Goal: Communication & Community: Share content

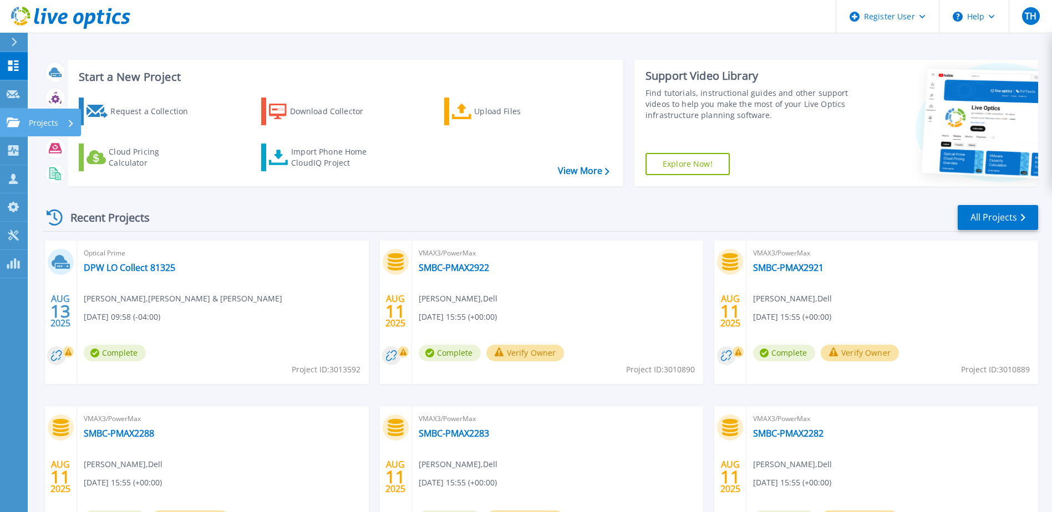
click at [14, 124] on icon at bounding box center [13, 122] width 13 height 9
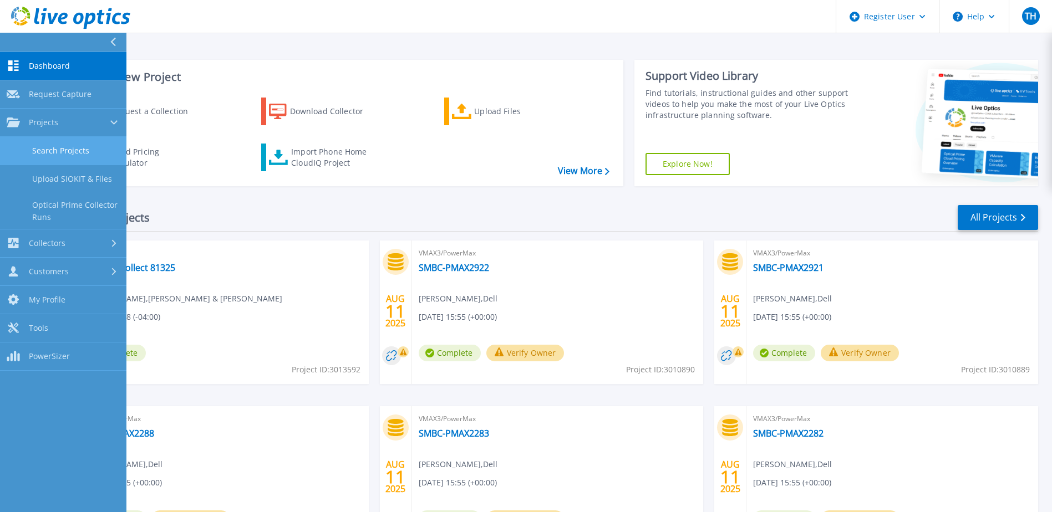
click at [72, 153] on link "Search Projects" at bounding box center [63, 151] width 126 height 28
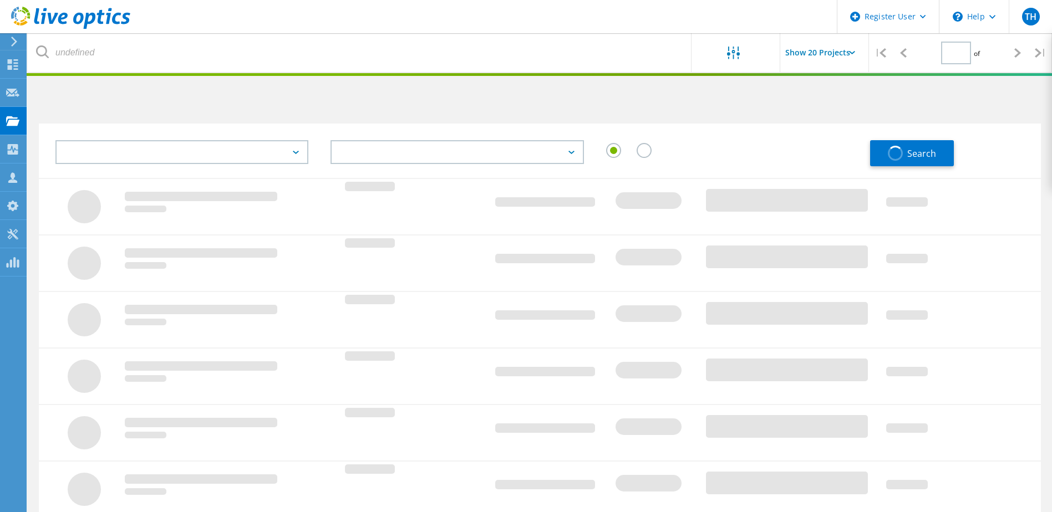
type input "1"
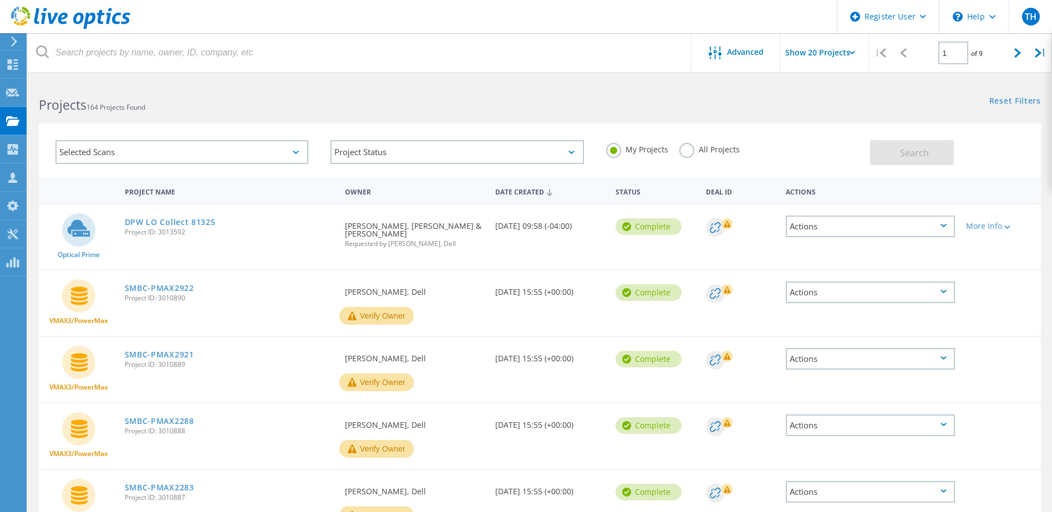
click at [394, 75] on div at bounding box center [526, 74] width 1052 height 3
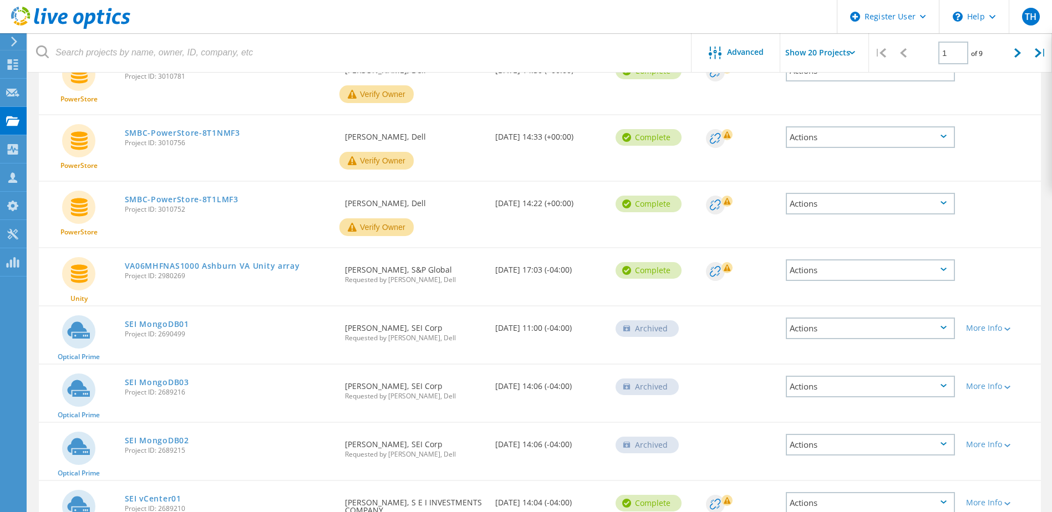
scroll to position [832, 0]
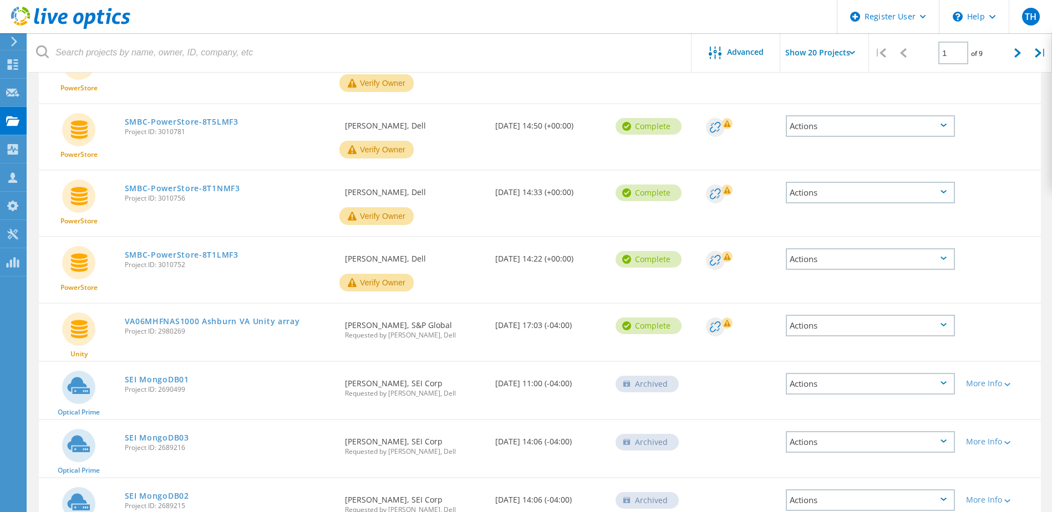
click at [894, 257] on div "Actions" at bounding box center [870, 259] width 169 height 22
click at [847, 259] on div "Share" at bounding box center [870, 259] width 167 height 17
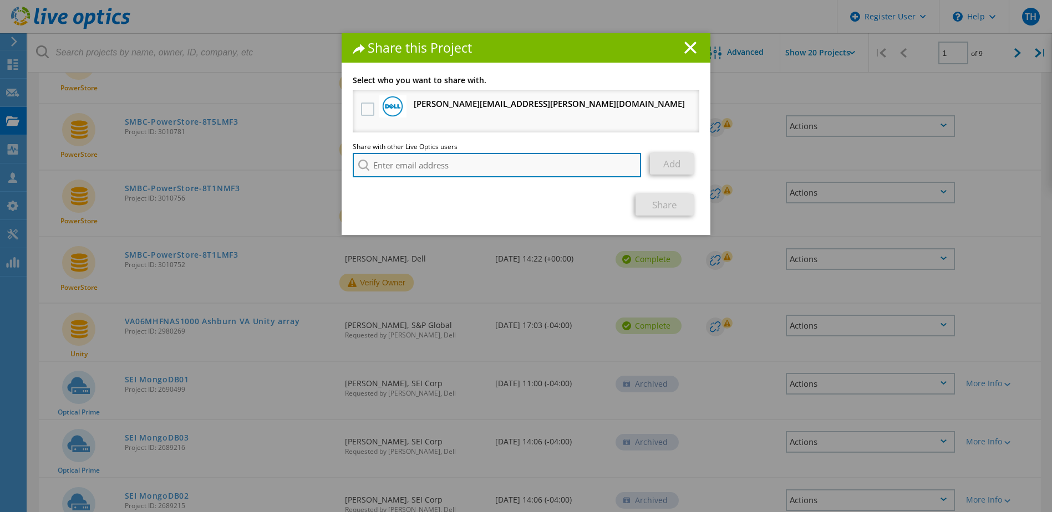
click at [404, 171] on input "search" at bounding box center [497, 165] width 288 height 24
type input "david.weinstein@ahead.com"
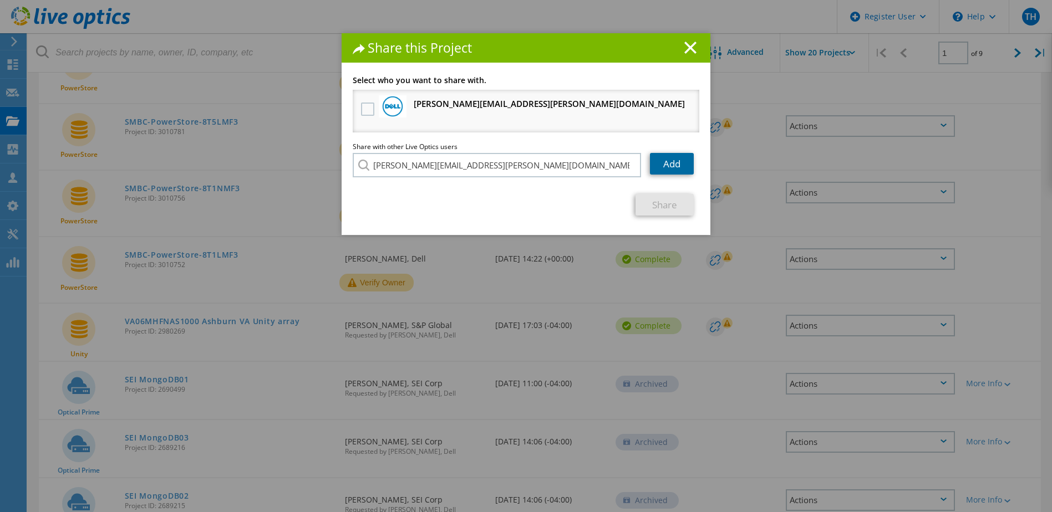
click at [665, 164] on link "Add" at bounding box center [672, 164] width 44 height 22
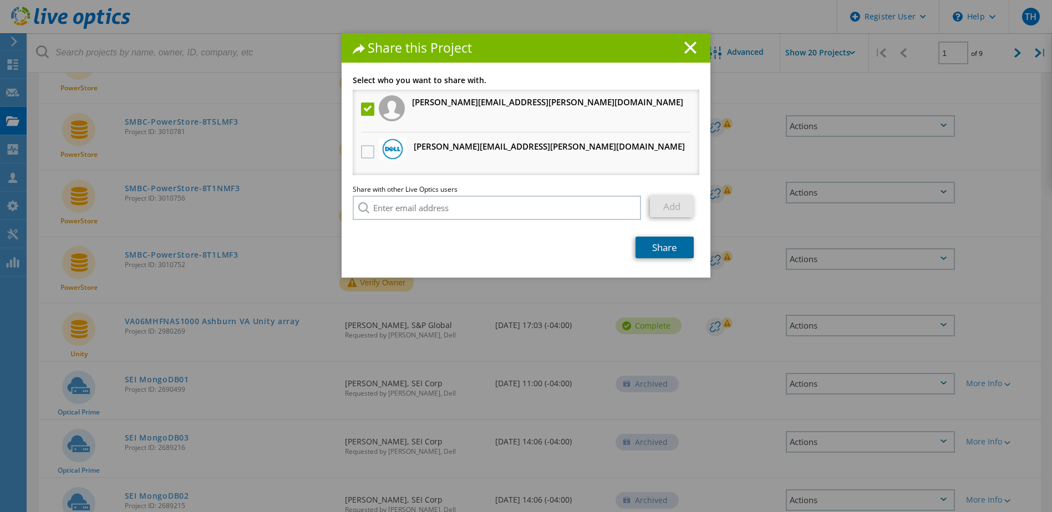
click at [660, 249] on link "Share" at bounding box center [664, 248] width 58 height 22
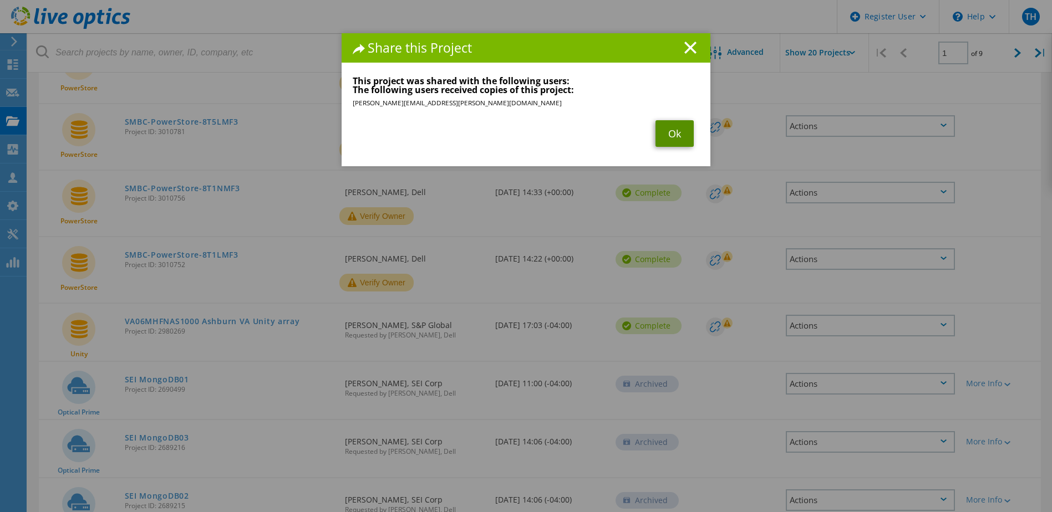
click at [664, 130] on link "Ok" at bounding box center [674, 133] width 38 height 27
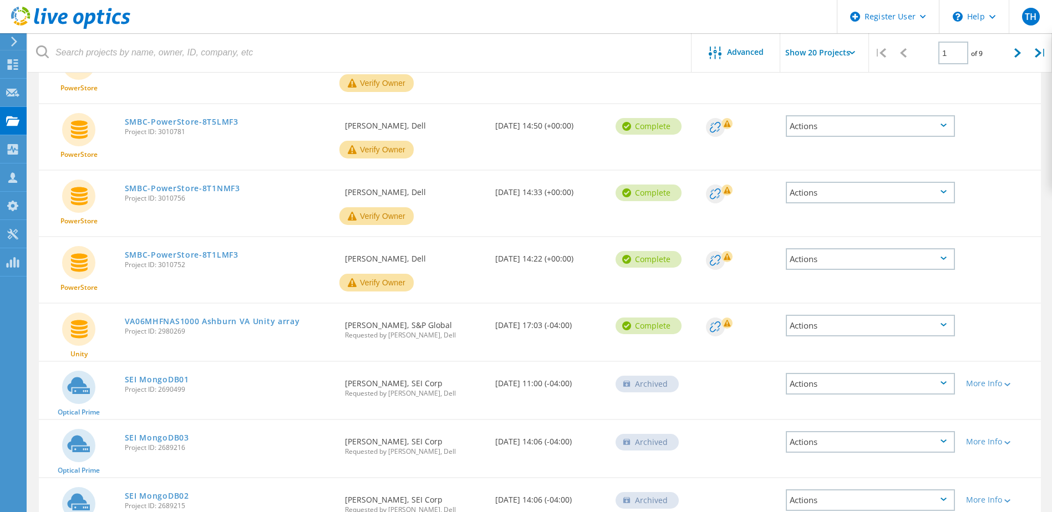
click at [871, 193] on div "Actions" at bounding box center [870, 193] width 169 height 22
click at [837, 192] on div "Share" at bounding box center [870, 192] width 167 height 17
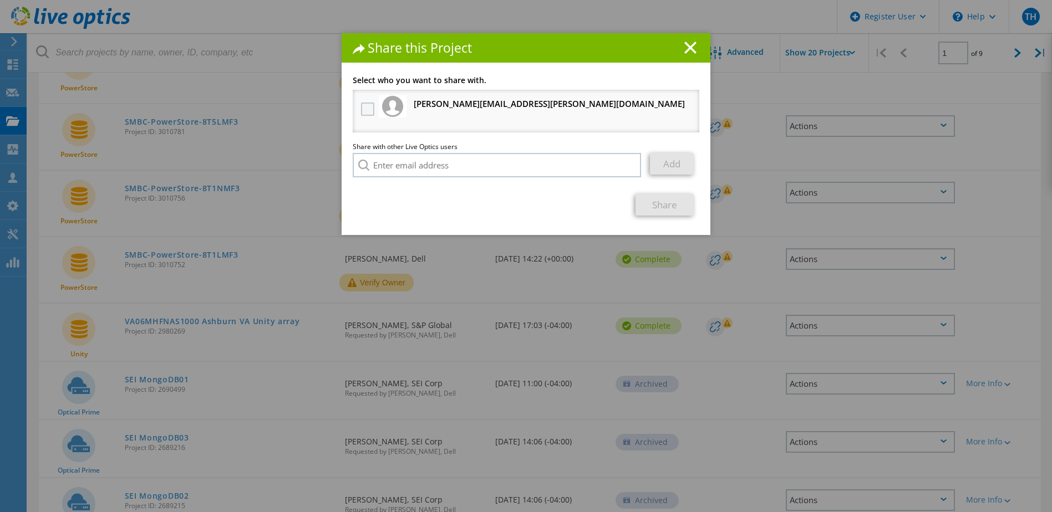
click at [361, 109] on label at bounding box center [369, 109] width 16 height 13
click at [0, 0] on input "checkbox" at bounding box center [0, 0] width 0 height 0
click at [667, 205] on link "Share" at bounding box center [664, 205] width 58 height 22
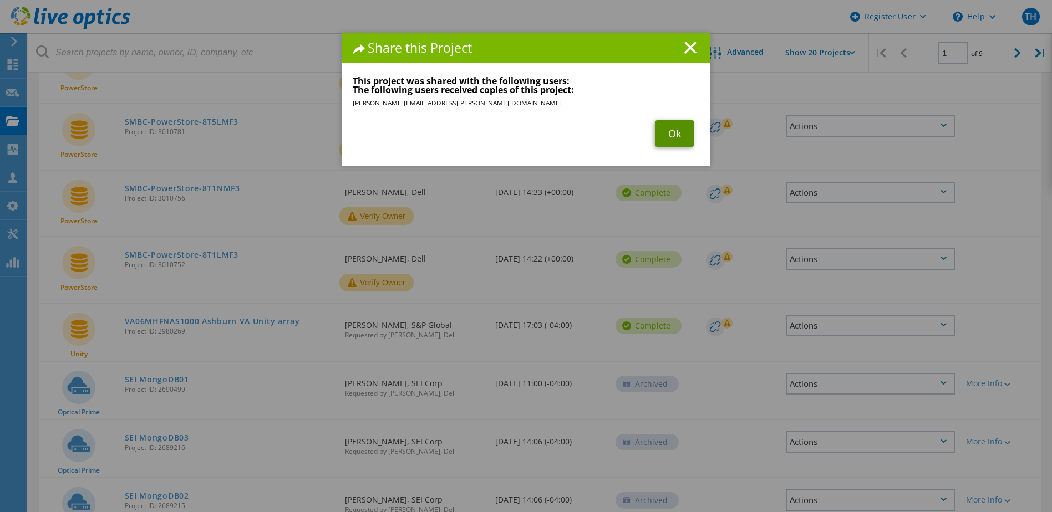
click at [673, 139] on link "Ok" at bounding box center [674, 133] width 38 height 27
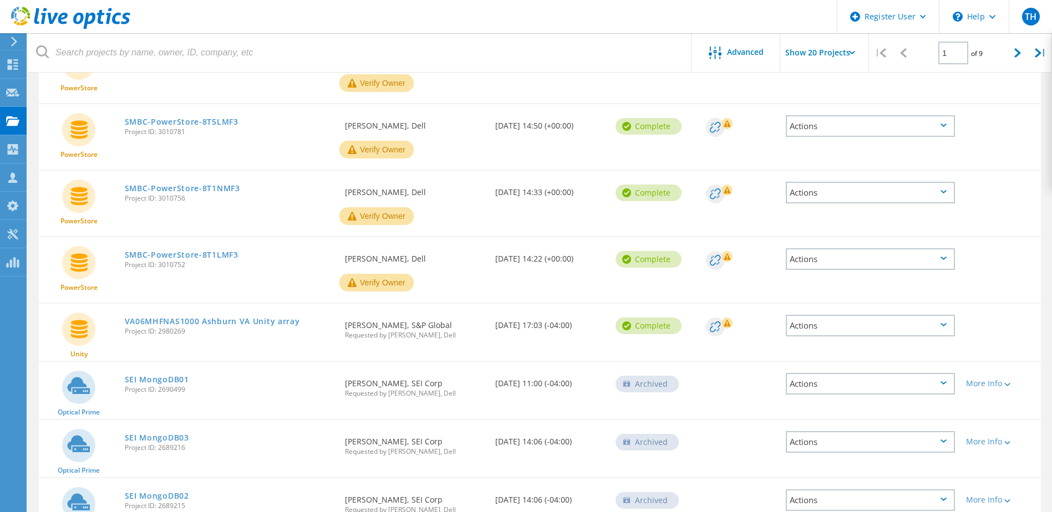
click at [861, 125] on div "Actions" at bounding box center [870, 126] width 169 height 22
click at [840, 129] on div "Share" at bounding box center [870, 126] width 167 height 17
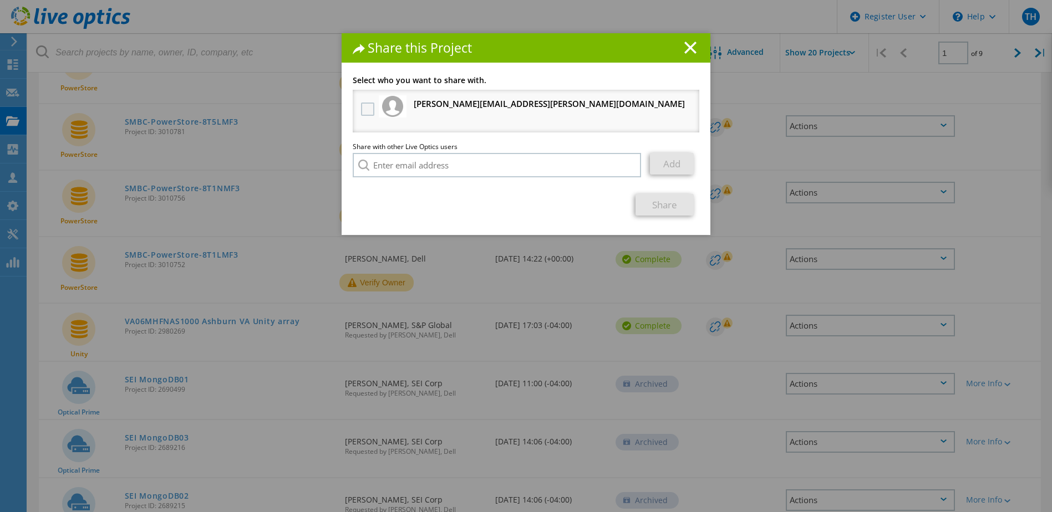
click at [365, 108] on label at bounding box center [369, 109] width 16 height 13
click at [0, 0] on input "checkbox" at bounding box center [0, 0] width 0 height 0
click at [668, 205] on link "Share" at bounding box center [664, 205] width 58 height 22
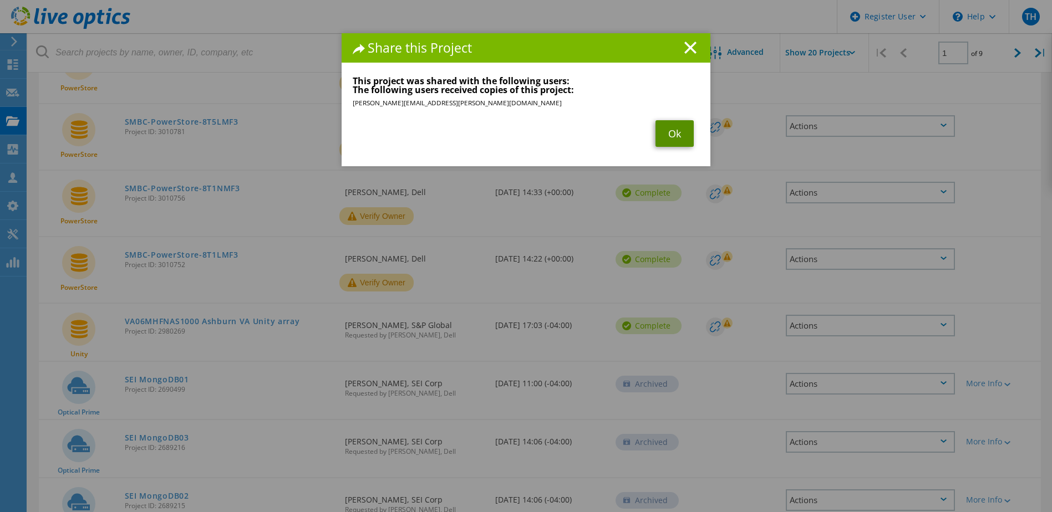
click at [666, 132] on link "Ok" at bounding box center [674, 133] width 38 height 27
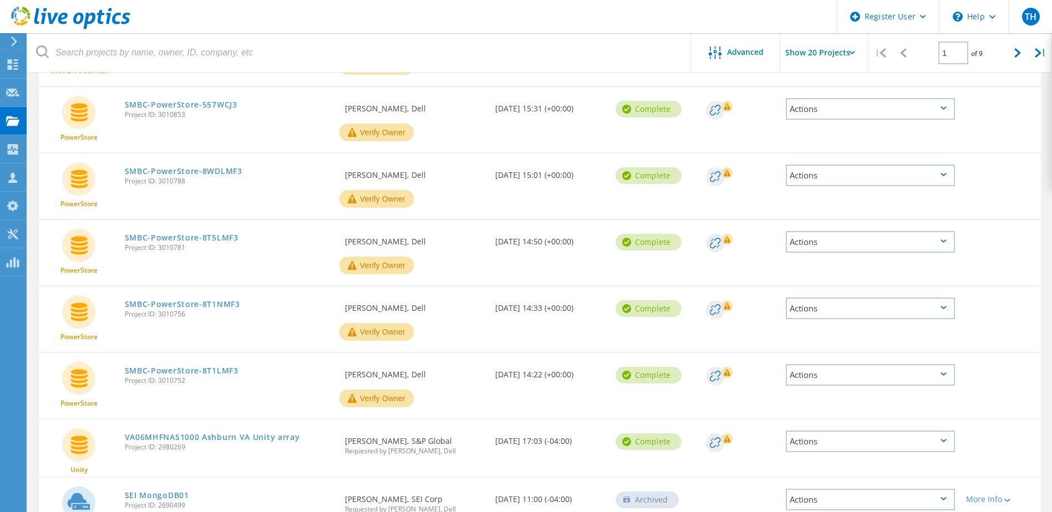
scroll to position [721, 0]
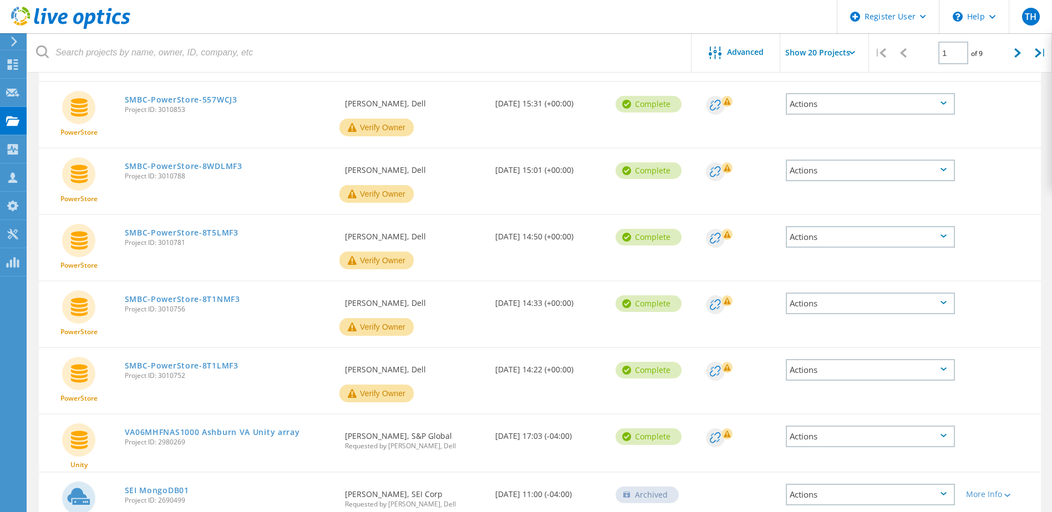
click at [883, 180] on div "Actions" at bounding box center [870, 171] width 169 height 22
click at [852, 170] on div "Share" at bounding box center [870, 170] width 167 height 17
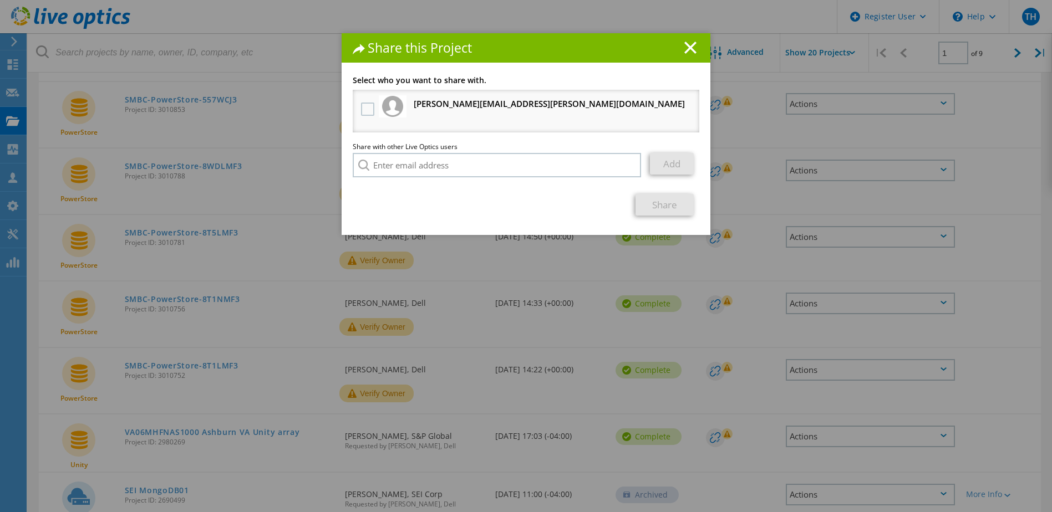
click at [420, 102] on h3 "david.weinstein@ahead.com Will receive an anonymous copy" at bounding box center [549, 104] width 271 height 14
click at [369, 111] on label at bounding box center [369, 109] width 16 height 13
click at [0, 0] on input "checkbox" at bounding box center [0, 0] width 0 height 0
click at [671, 202] on link "Share" at bounding box center [664, 205] width 58 height 22
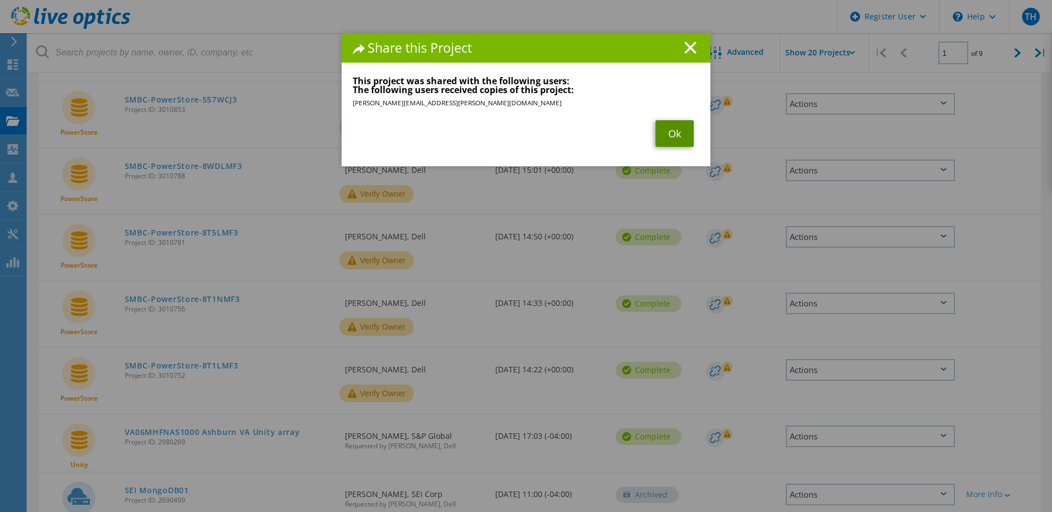
click at [672, 124] on link "Ok" at bounding box center [674, 133] width 38 height 27
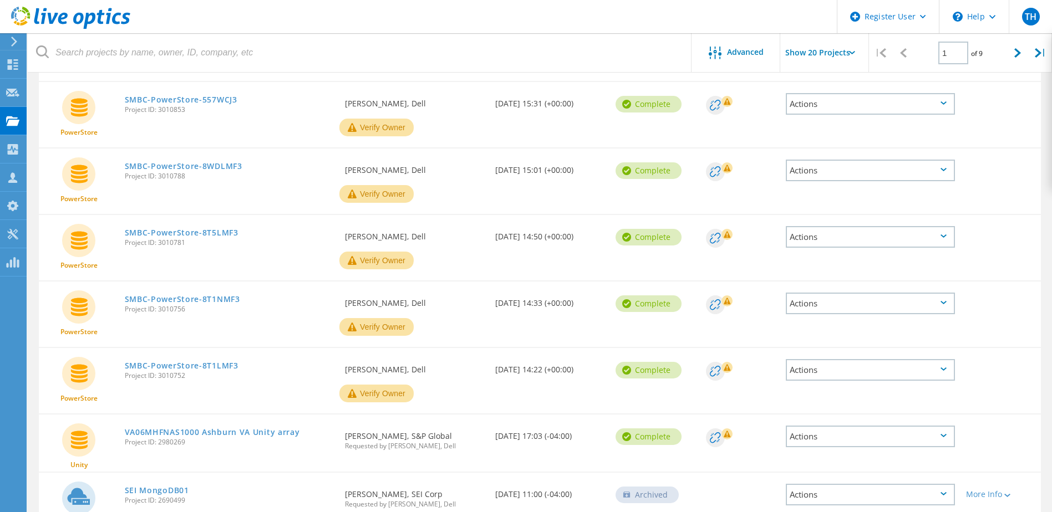
click at [809, 101] on div "Actions" at bounding box center [870, 104] width 169 height 22
click at [822, 109] on div "Share" at bounding box center [870, 103] width 167 height 17
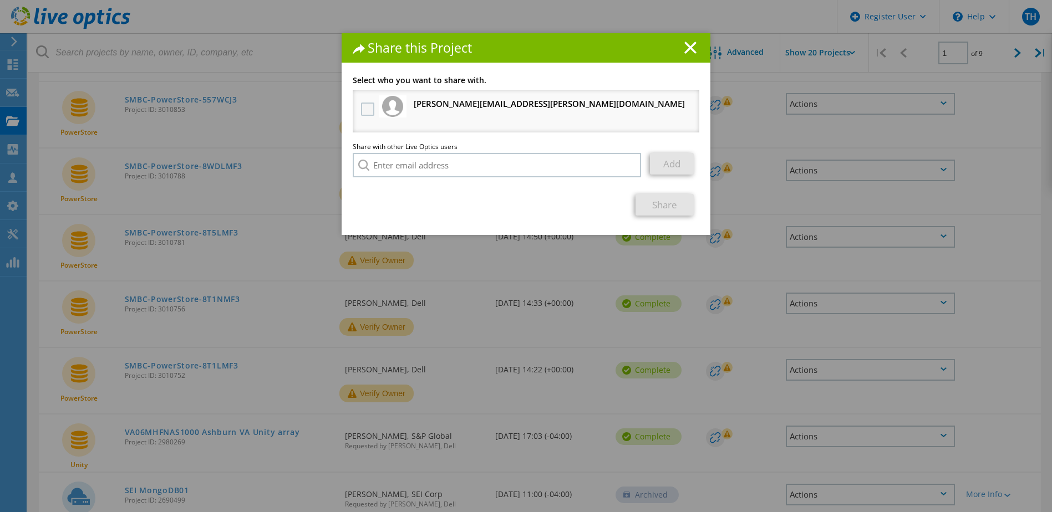
click at [365, 114] on label at bounding box center [369, 109] width 16 height 13
click at [0, 0] on input "checkbox" at bounding box center [0, 0] width 0 height 0
click at [672, 208] on link "Share" at bounding box center [664, 205] width 58 height 22
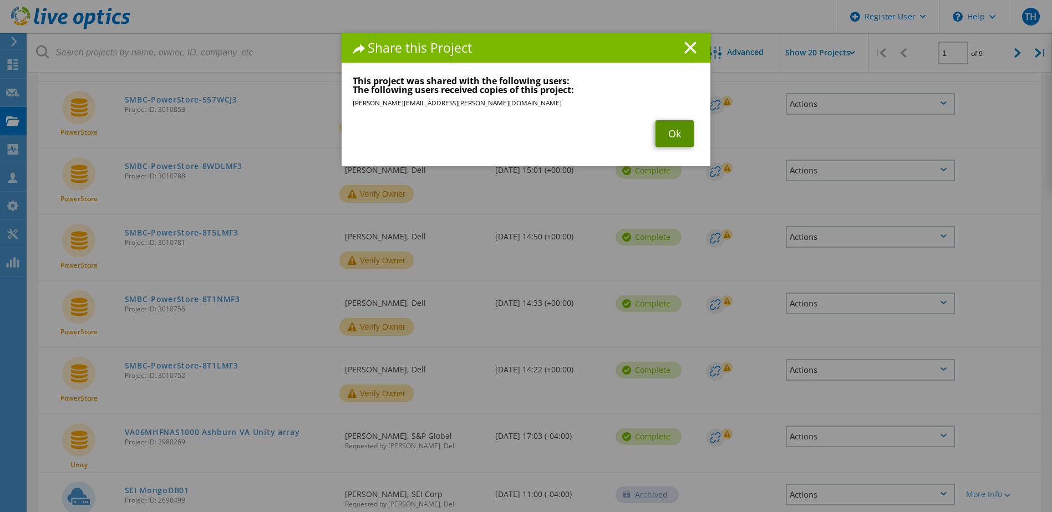
click at [666, 137] on link "Ok" at bounding box center [674, 133] width 38 height 27
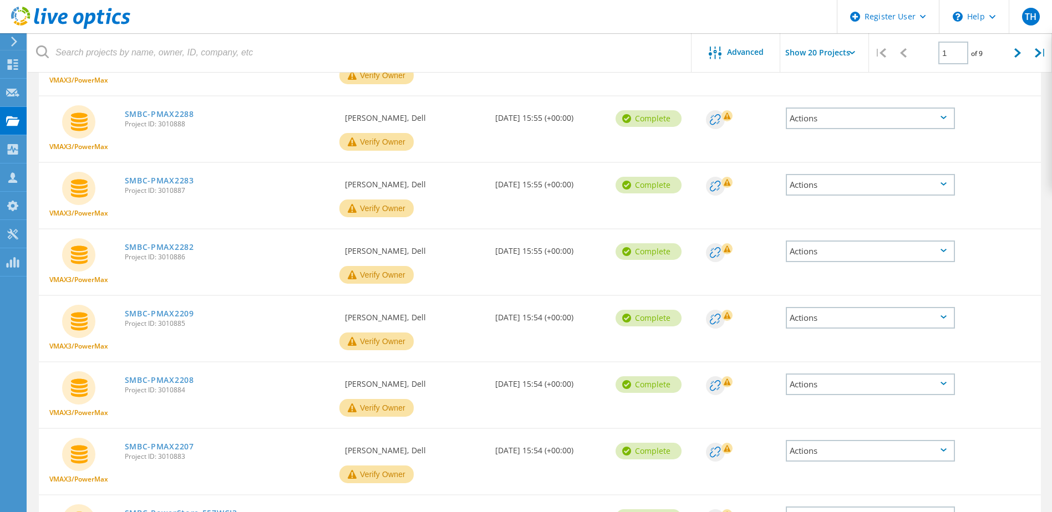
scroll to position [333, 0]
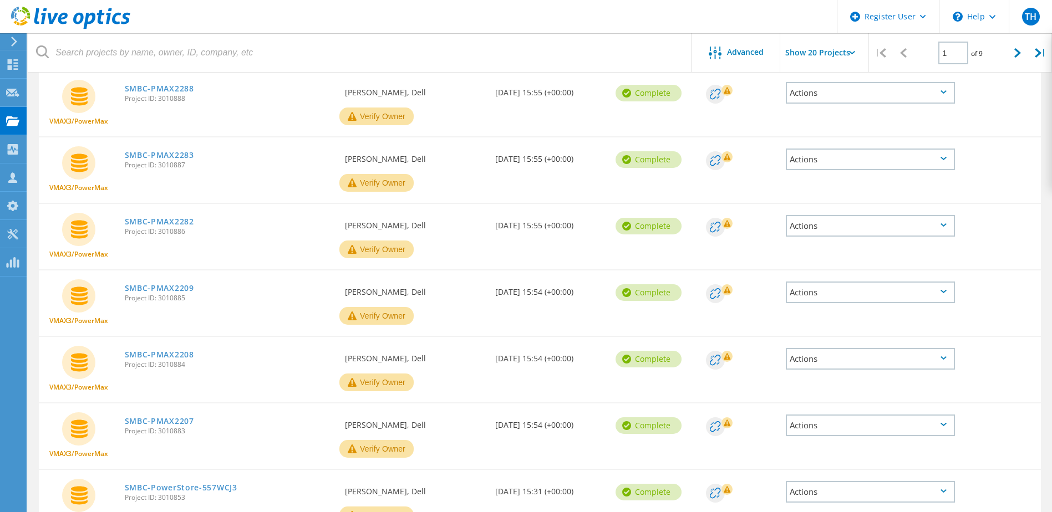
click at [848, 423] on div "Actions" at bounding box center [870, 426] width 169 height 22
click at [842, 433] on div "Share" at bounding box center [870, 434] width 167 height 17
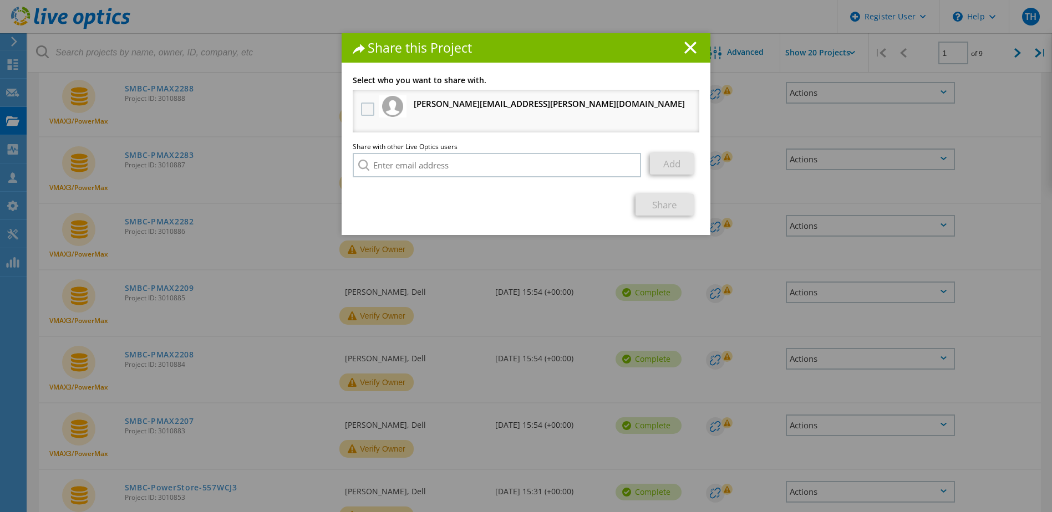
click at [367, 107] on label at bounding box center [369, 109] width 16 height 13
click at [0, 0] on input "checkbox" at bounding box center [0, 0] width 0 height 0
click at [657, 204] on link "Share" at bounding box center [664, 205] width 58 height 22
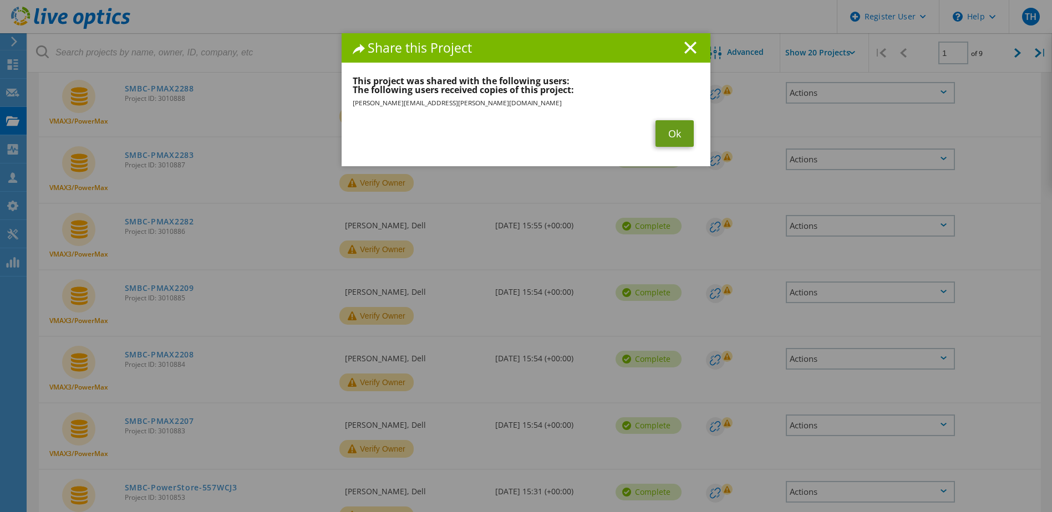
click at [677, 134] on link "Ok" at bounding box center [674, 133] width 38 height 27
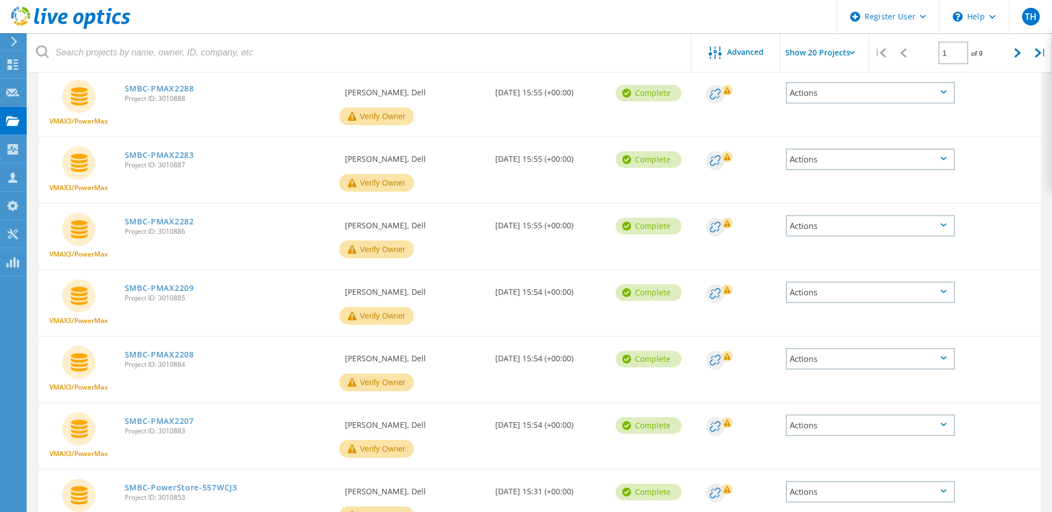
click at [851, 357] on div "Actions" at bounding box center [870, 359] width 169 height 22
click at [836, 364] on div "Share" at bounding box center [870, 367] width 167 height 17
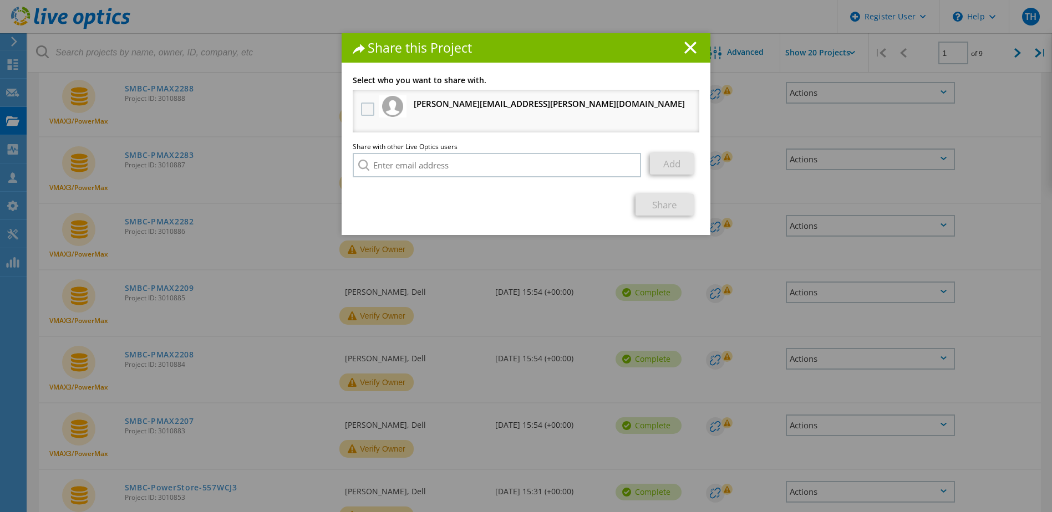
click at [361, 110] on label at bounding box center [369, 109] width 16 height 13
click at [0, 0] on input "checkbox" at bounding box center [0, 0] width 0 height 0
click at [670, 206] on link "Share" at bounding box center [664, 205] width 58 height 22
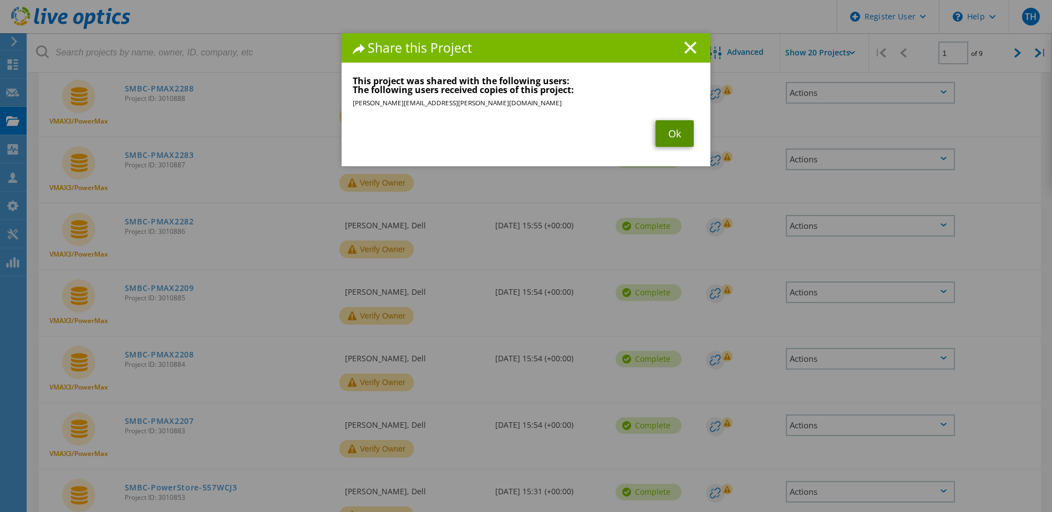
click at [679, 138] on link "Ok" at bounding box center [674, 133] width 38 height 27
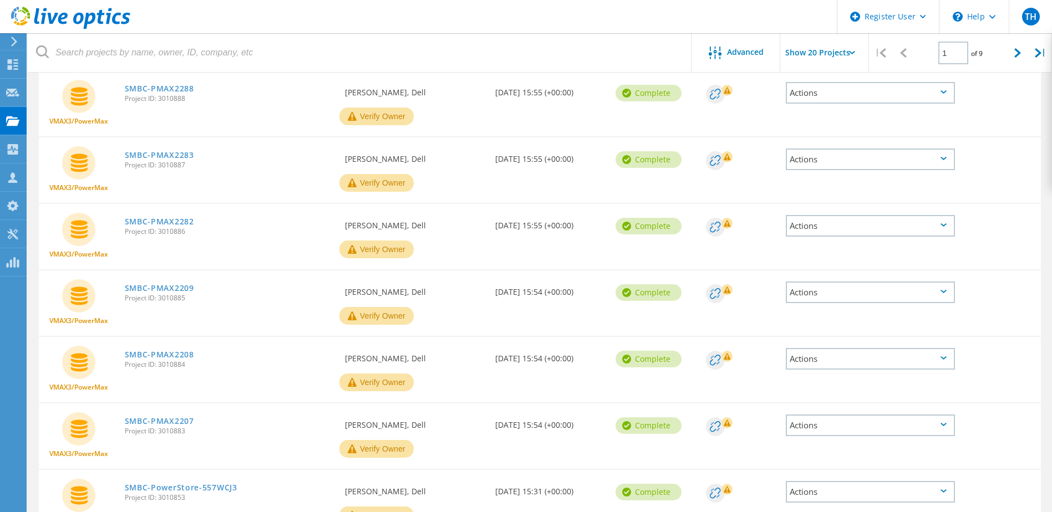
click at [857, 293] on div "Actions" at bounding box center [870, 293] width 169 height 22
click at [839, 299] on div "Share" at bounding box center [870, 301] width 167 height 17
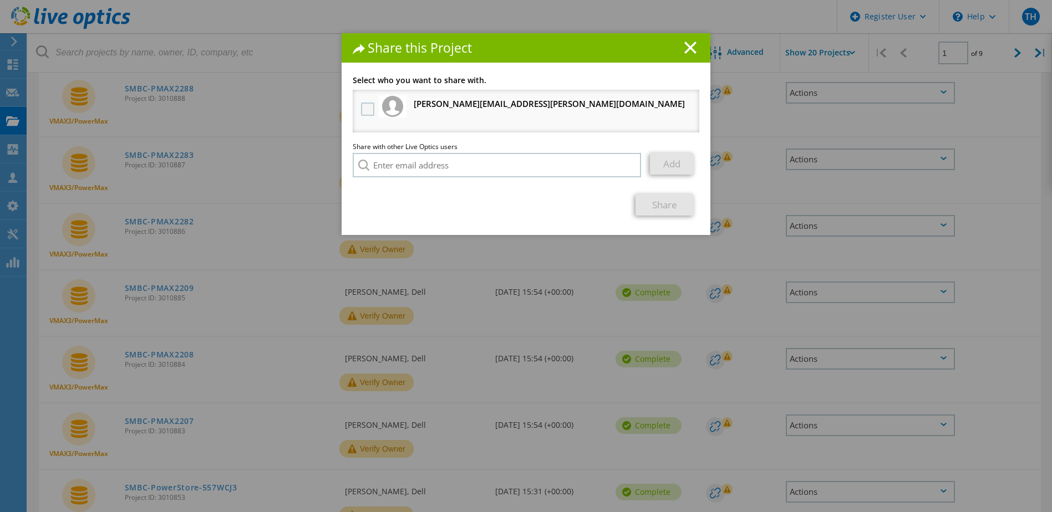
click at [370, 108] on label at bounding box center [369, 109] width 16 height 13
click at [0, 0] on input "checkbox" at bounding box center [0, 0] width 0 height 0
click at [664, 208] on link "Share" at bounding box center [664, 205] width 58 height 22
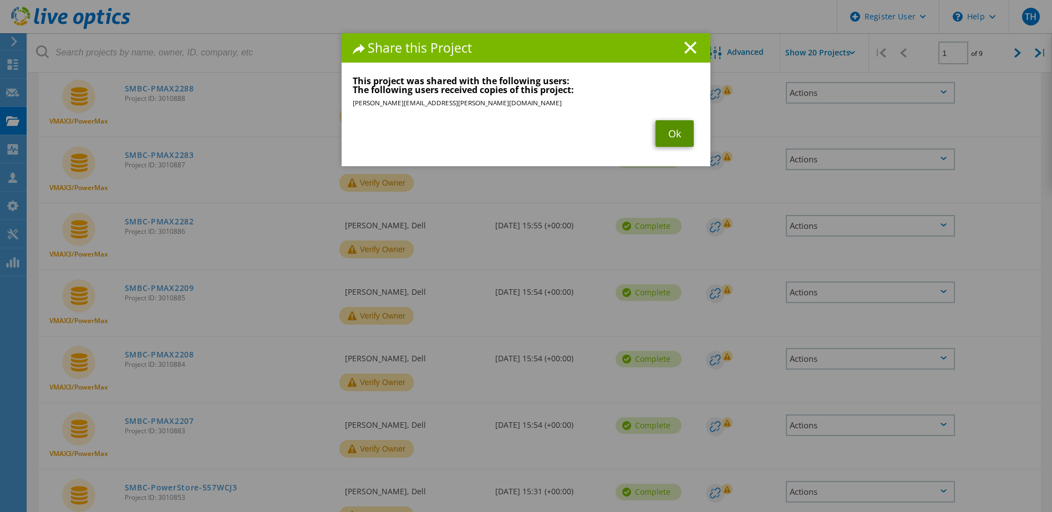
click at [674, 137] on link "Ok" at bounding box center [674, 133] width 38 height 27
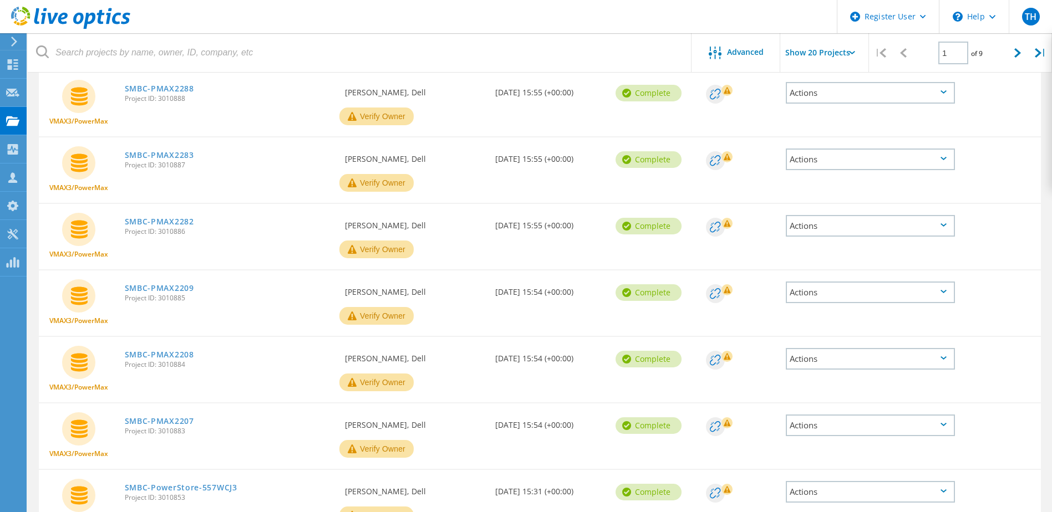
click at [838, 230] on div "Actions" at bounding box center [870, 226] width 169 height 22
click at [838, 230] on div "Share" at bounding box center [870, 234] width 167 height 17
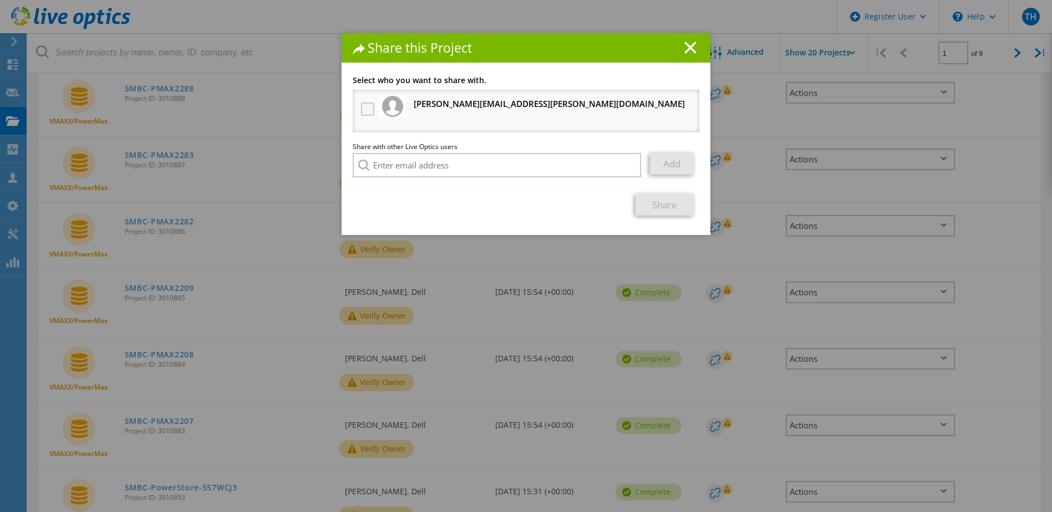
click at [364, 108] on label at bounding box center [369, 109] width 16 height 13
click at [0, 0] on input "checkbox" at bounding box center [0, 0] width 0 height 0
click at [666, 206] on link "Share" at bounding box center [664, 205] width 58 height 22
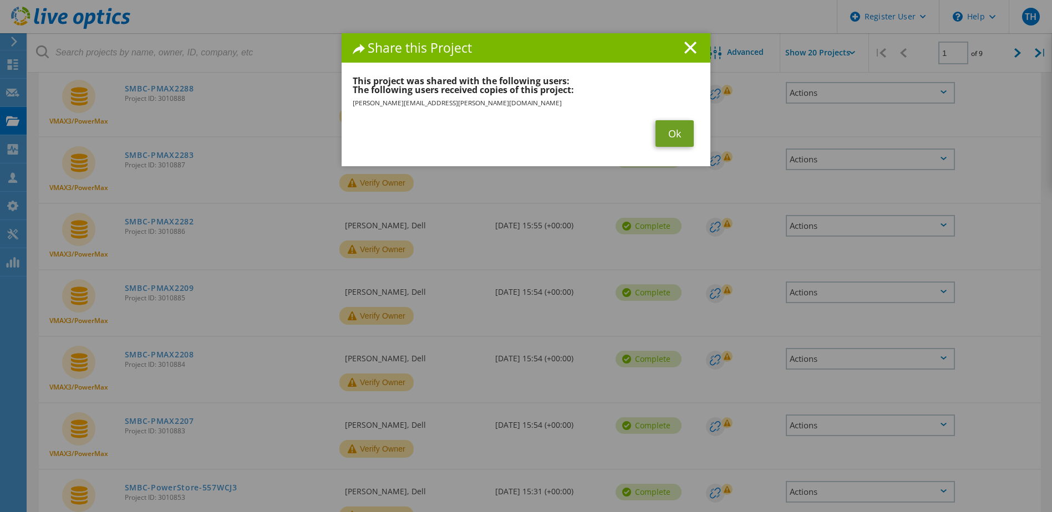
click at [670, 140] on link "Ok" at bounding box center [674, 133] width 38 height 27
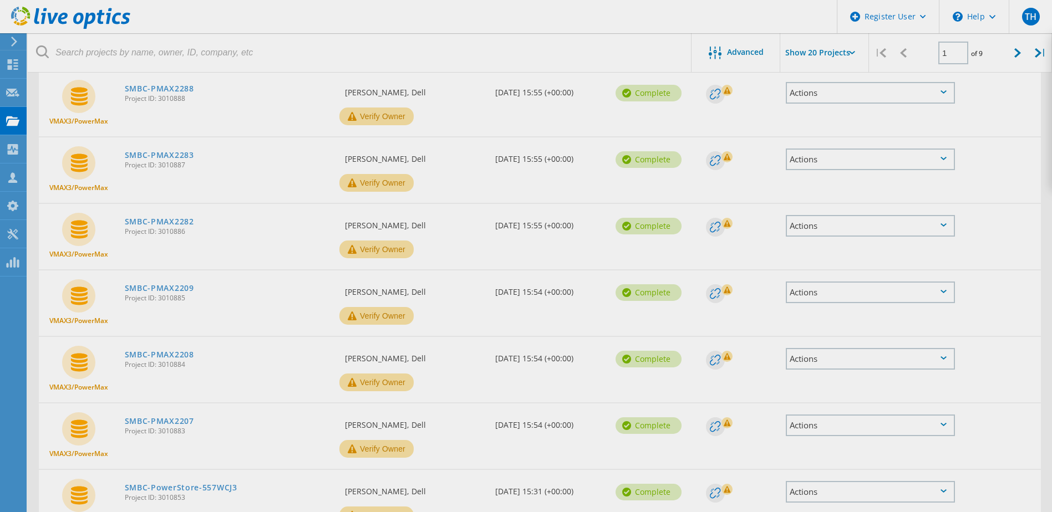
click at [836, 150] on body "Register User \n Help Explore Helpful Articles Contact Support TH Dell User Tom…" at bounding box center [526, 475] width 1052 height 1455
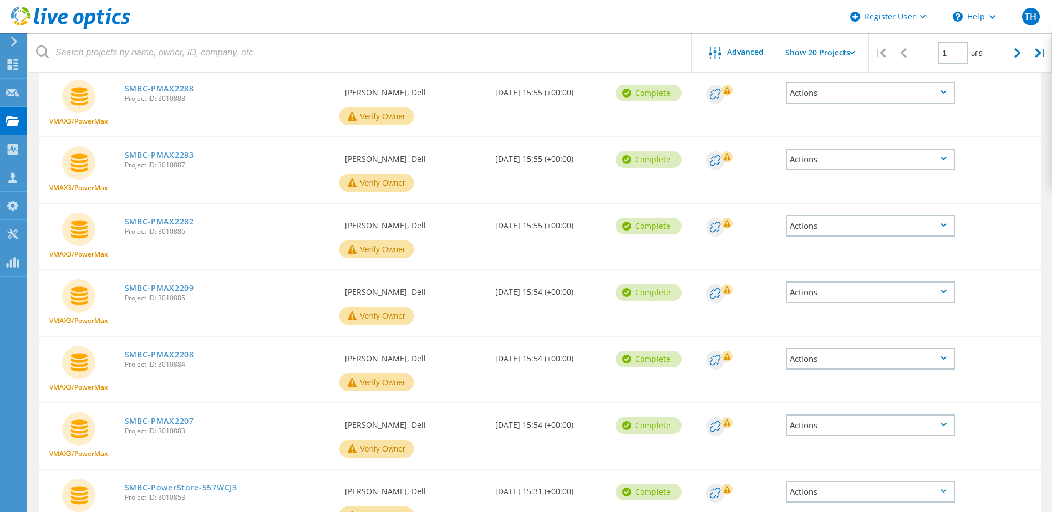
click at [834, 160] on div "Actions" at bounding box center [870, 160] width 169 height 22
click at [827, 167] on div "Share" at bounding box center [870, 168] width 167 height 17
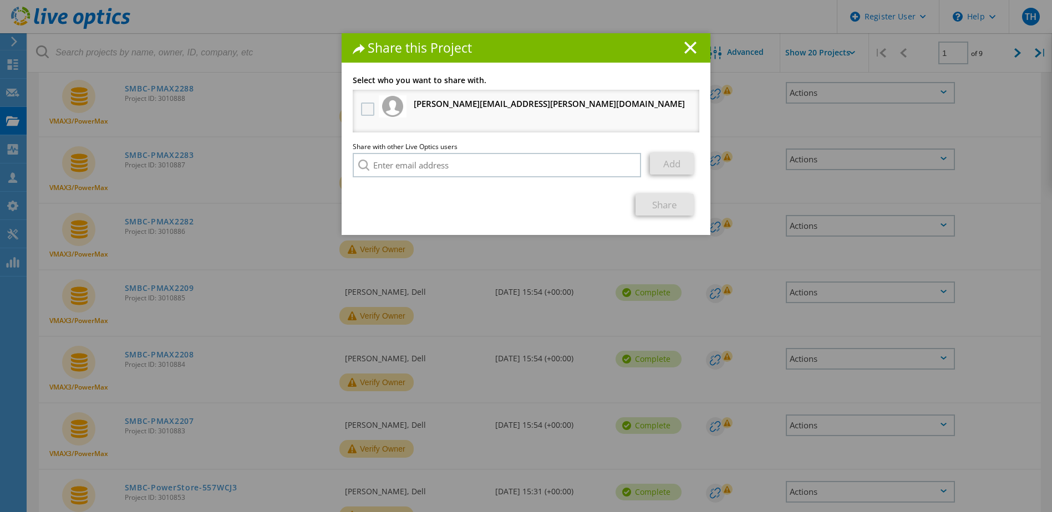
click at [370, 108] on label at bounding box center [369, 109] width 16 height 13
click at [0, 0] on input "checkbox" at bounding box center [0, 0] width 0 height 0
click at [675, 206] on link "Share" at bounding box center [664, 205] width 58 height 22
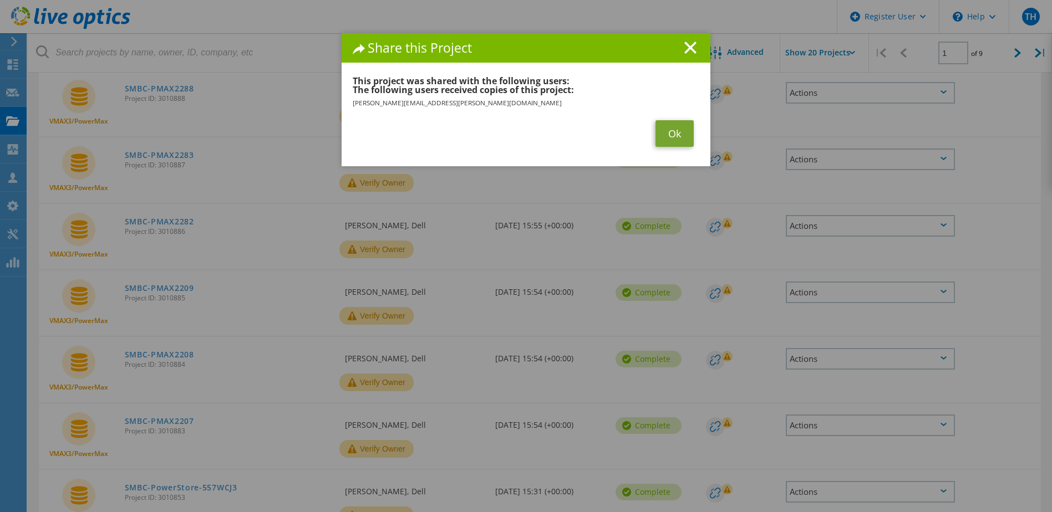
click at [675, 135] on link "Ok" at bounding box center [674, 133] width 38 height 27
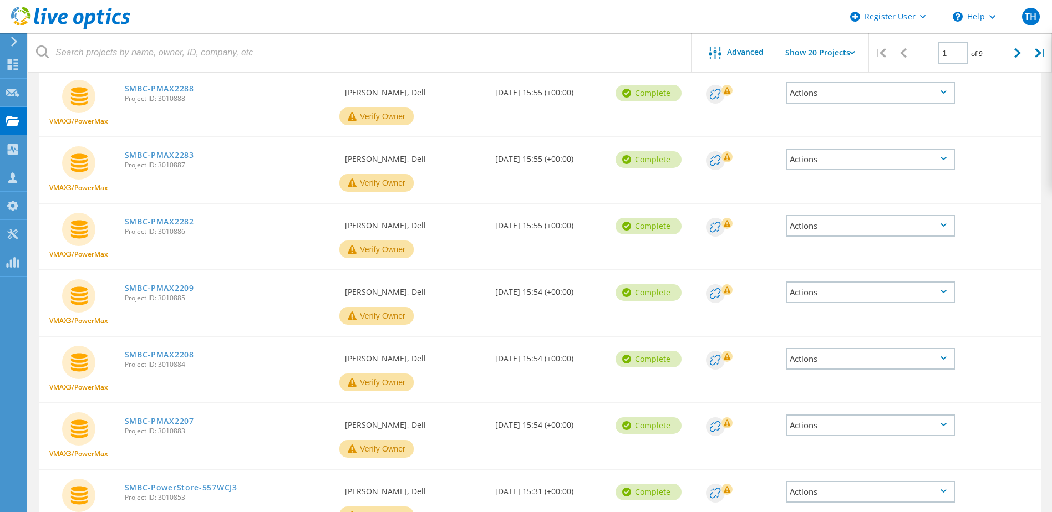
click at [832, 92] on div "Actions" at bounding box center [870, 93] width 169 height 22
click at [818, 102] on div "Share" at bounding box center [870, 101] width 167 height 17
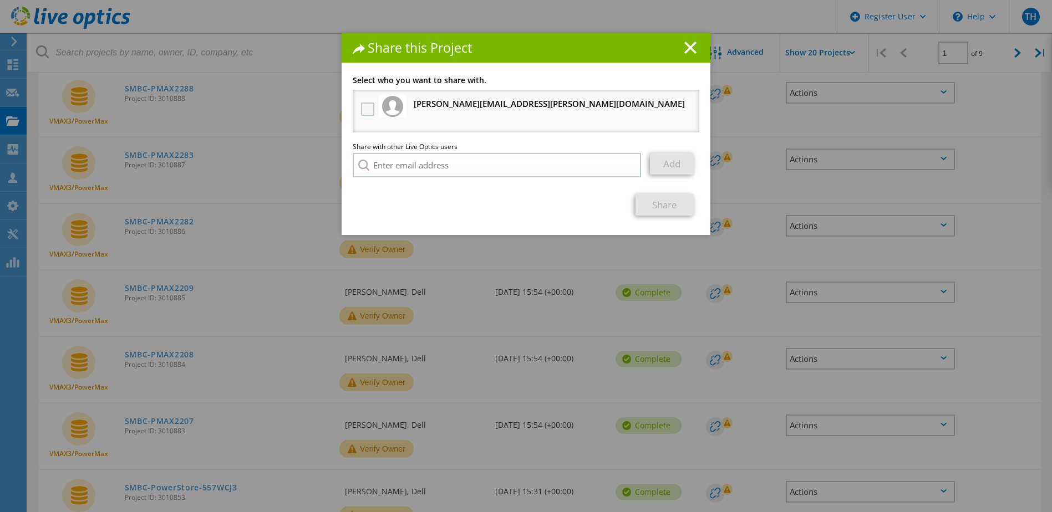
click at [364, 109] on label at bounding box center [369, 109] width 16 height 13
click at [0, 0] on input "checkbox" at bounding box center [0, 0] width 0 height 0
click at [665, 203] on link "Share" at bounding box center [664, 205] width 58 height 22
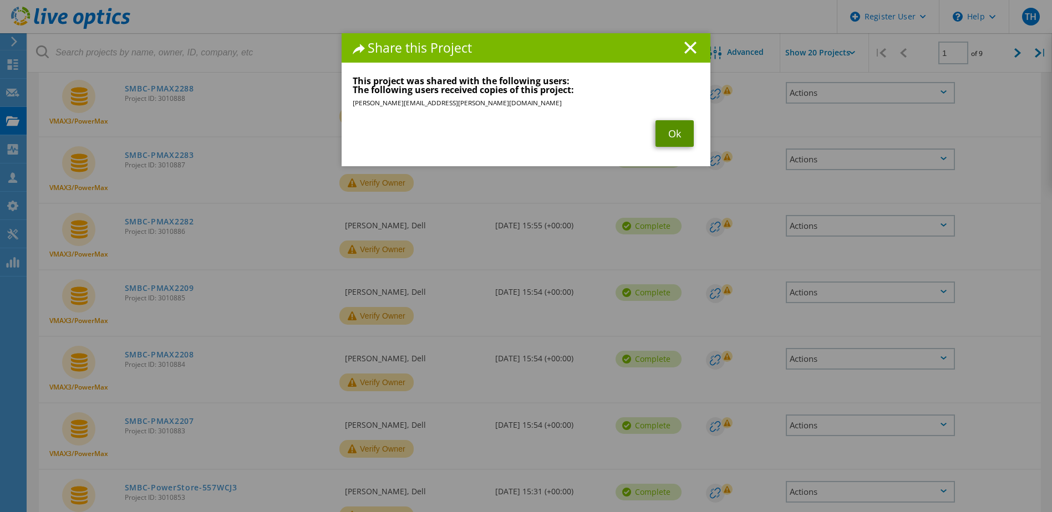
click at [675, 134] on link "Ok" at bounding box center [674, 133] width 38 height 27
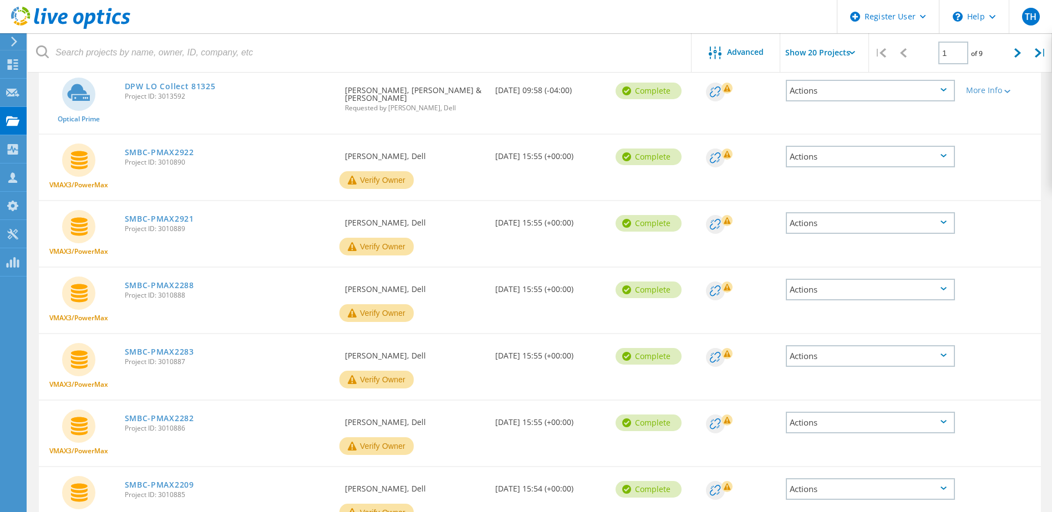
scroll to position [111, 0]
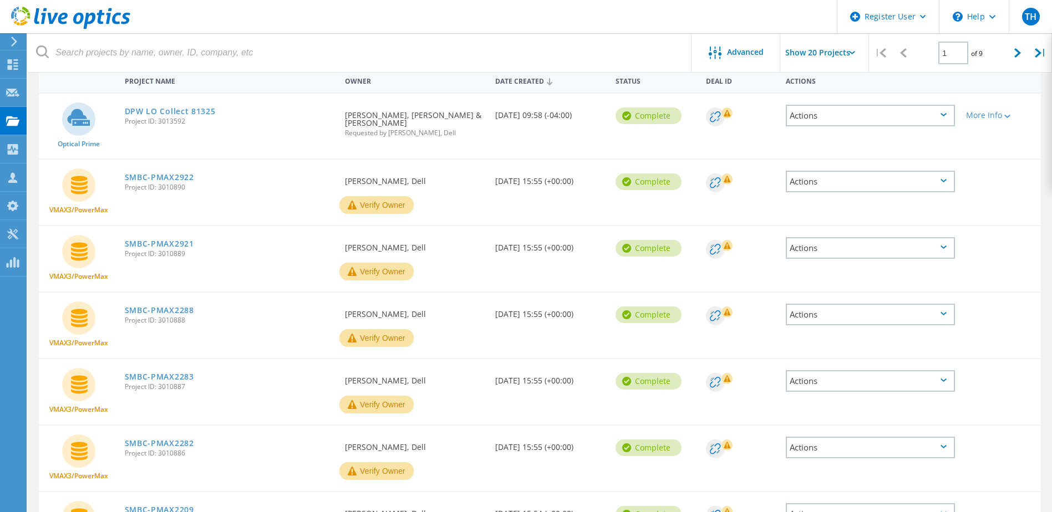
click at [812, 248] on div "Actions" at bounding box center [870, 248] width 169 height 22
click at [826, 257] on div "Share" at bounding box center [870, 256] width 167 height 17
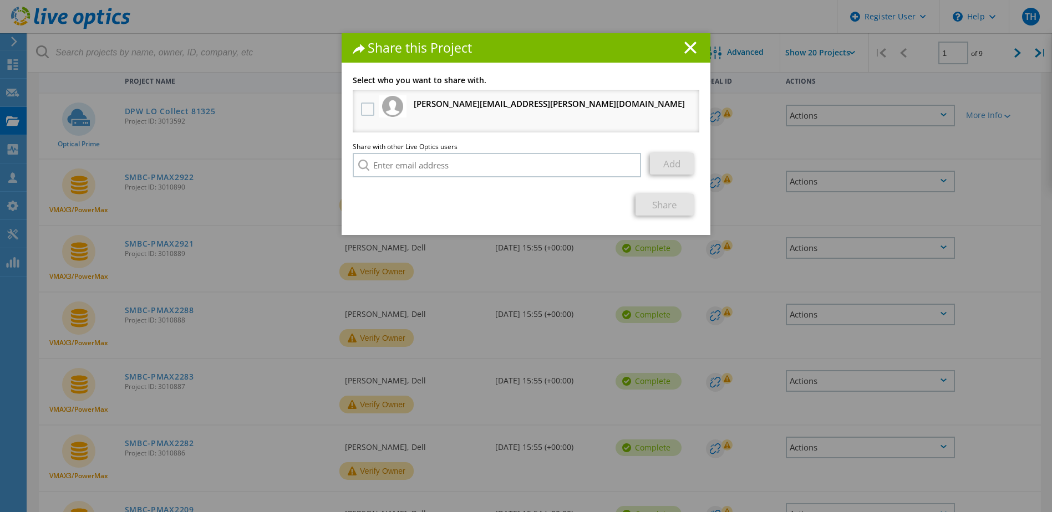
click at [368, 109] on label at bounding box center [369, 109] width 16 height 13
click at [0, 0] on input "checkbox" at bounding box center [0, 0] width 0 height 0
click at [664, 206] on link "Share" at bounding box center [664, 205] width 58 height 22
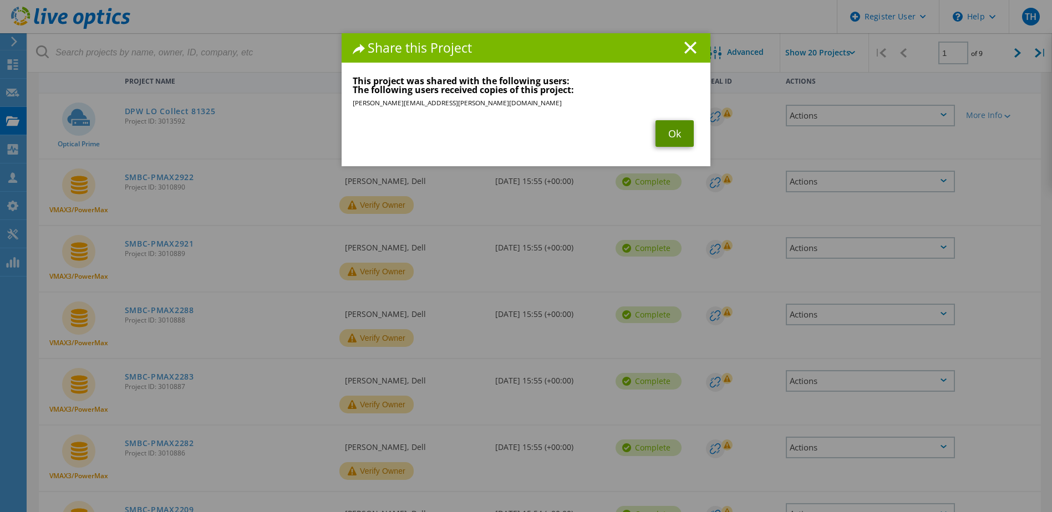
click at [676, 137] on link "Ok" at bounding box center [674, 133] width 38 height 27
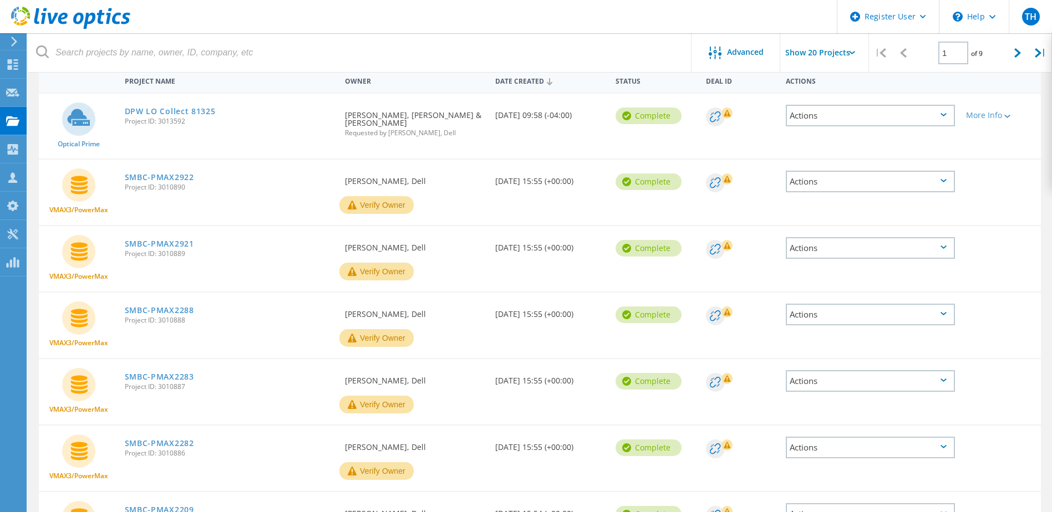
click at [826, 185] on div "Actions" at bounding box center [870, 182] width 169 height 22
click at [827, 191] on div "Share" at bounding box center [870, 190] width 167 height 17
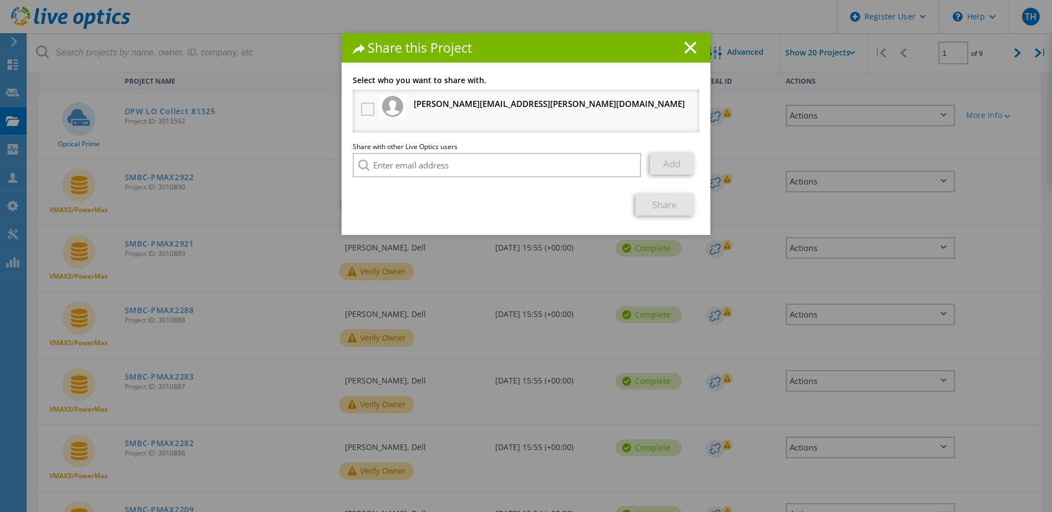
click at [365, 110] on label at bounding box center [369, 109] width 16 height 13
click at [0, 0] on input "checkbox" at bounding box center [0, 0] width 0 height 0
click at [676, 205] on link "Share" at bounding box center [664, 205] width 58 height 22
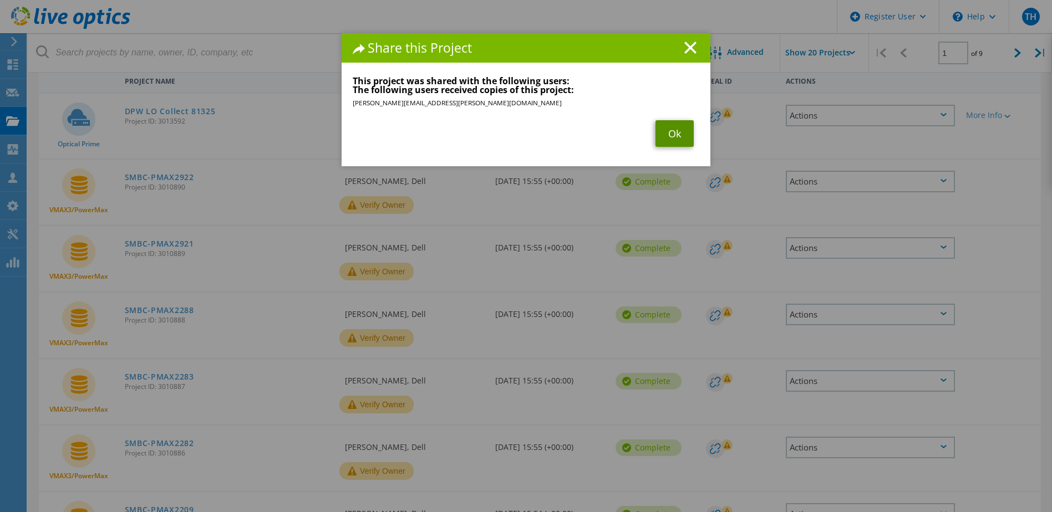
click at [661, 127] on link "Ok" at bounding box center [674, 133] width 38 height 27
